Goal: Use online tool/utility

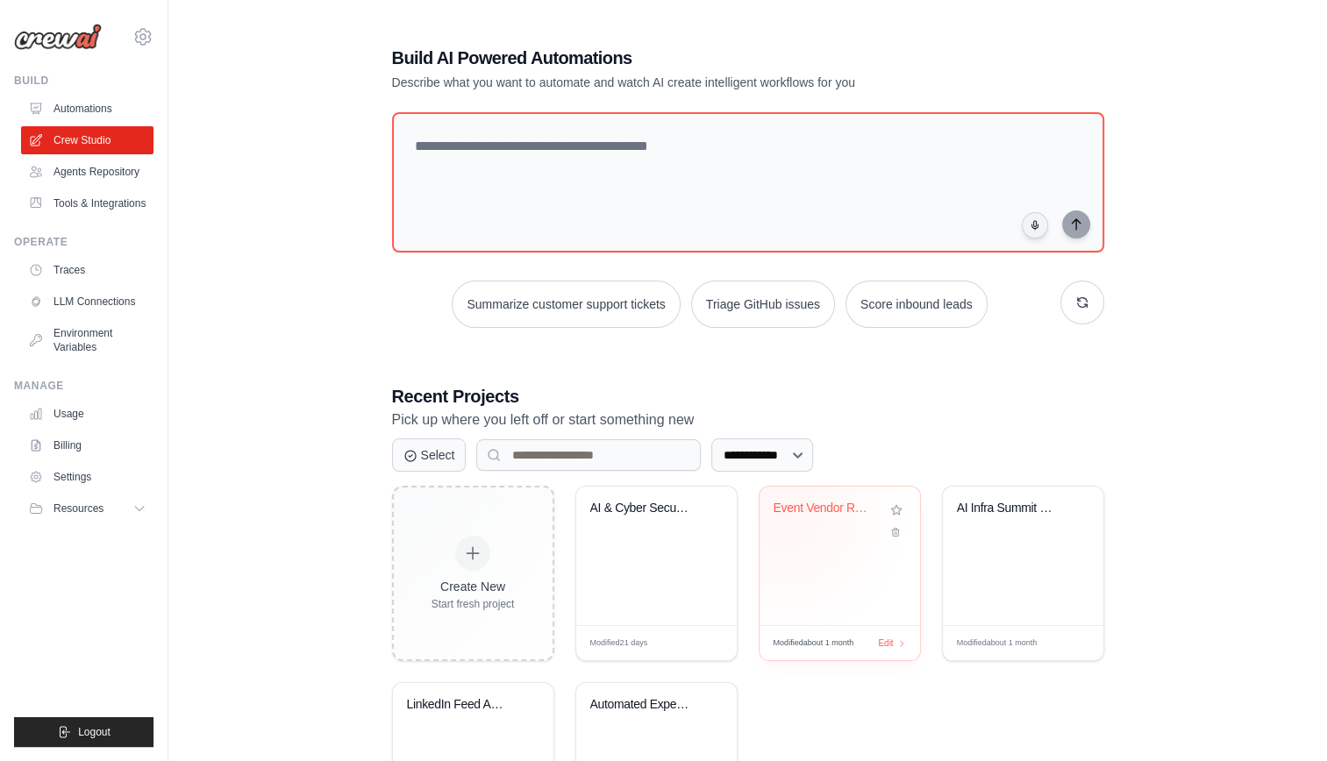
click at [782, 511] on div "Event Vendor Research Assistant" at bounding box center [827, 509] width 106 height 16
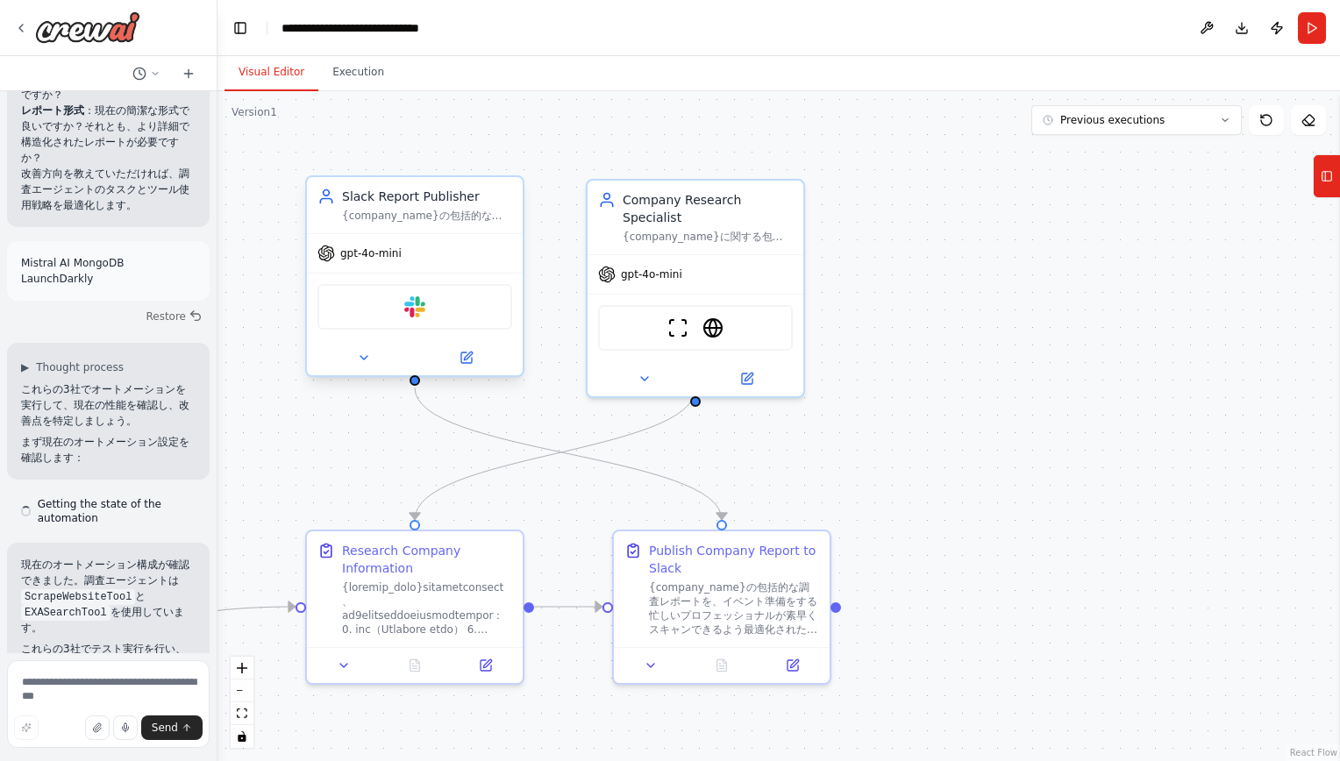
scroll to position [10767, 0]
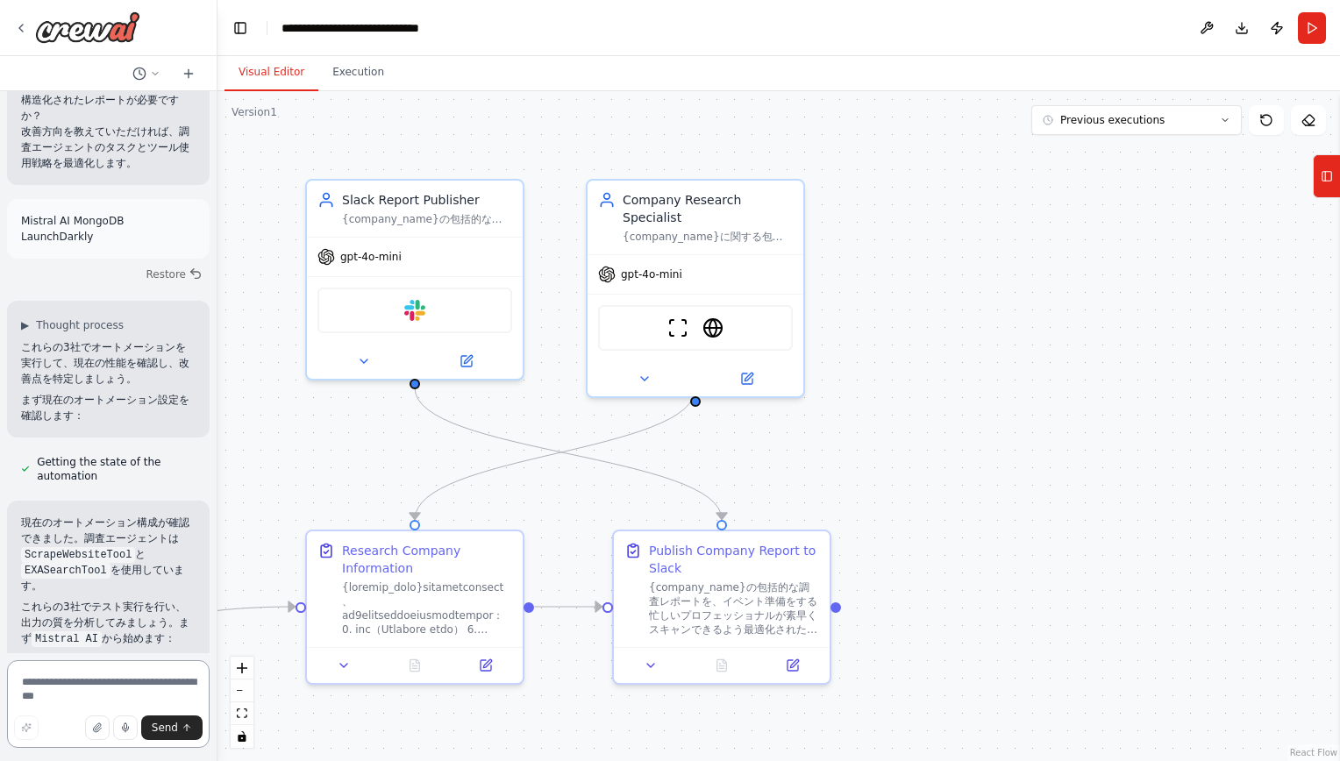
click at [118, 683] on textarea at bounding box center [108, 705] width 203 height 88
click at [1015, 435] on div ".deletable-edge-delete-btn { width: 20px; height: 20px; border: 0px solid #ffff…" at bounding box center [779, 426] width 1123 height 670
